Goal: Information Seeking & Learning: Learn about a topic

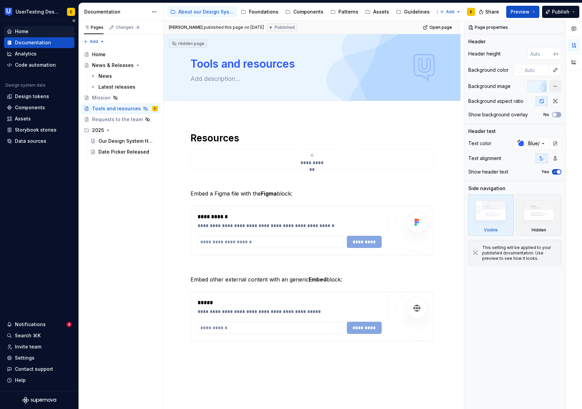
click at [23, 31] on div "Home" at bounding box center [22, 31] width 14 height 7
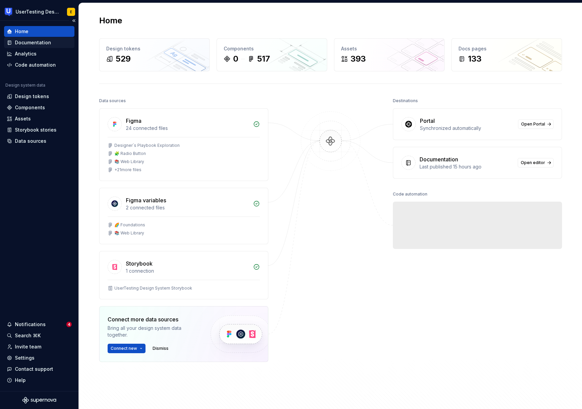
click at [27, 44] on div "Documentation" at bounding box center [33, 42] width 36 height 7
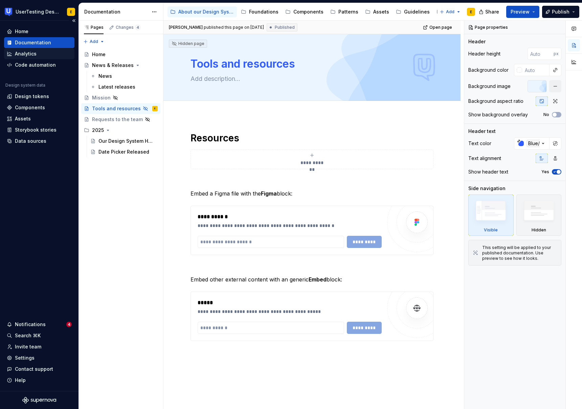
click at [27, 54] on div "Analytics" at bounding box center [26, 53] width 22 height 7
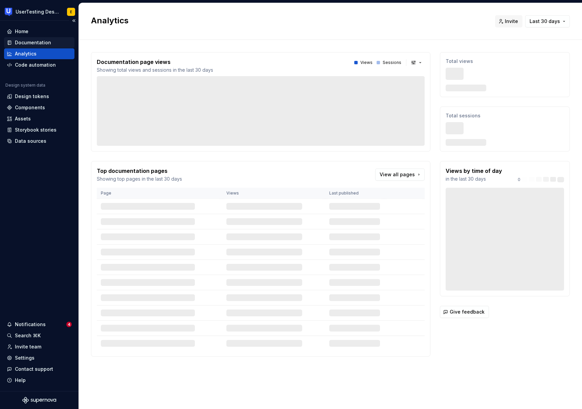
click at [27, 42] on div "Documentation" at bounding box center [33, 42] width 36 height 7
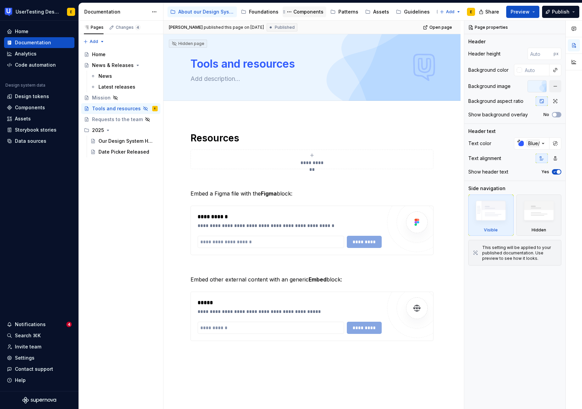
click at [304, 15] on div "Components" at bounding box center [308, 11] width 30 height 7
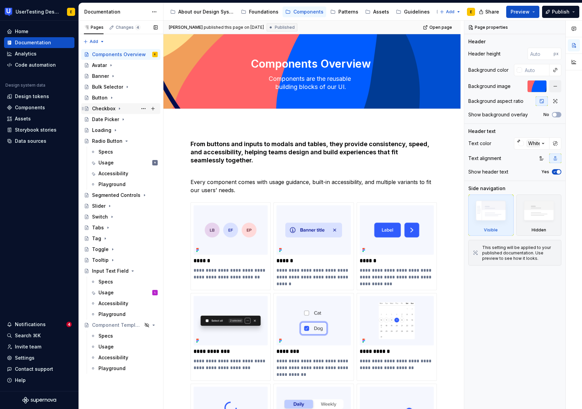
click at [114, 107] on div "Checkbox" at bounding box center [103, 108] width 23 height 7
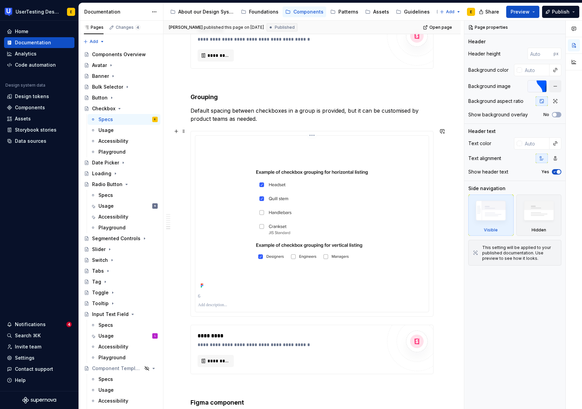
scroll to position [1694, 0]
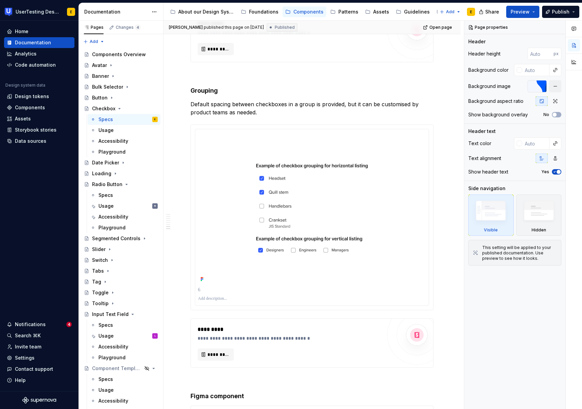
type textarea "*"
